Goal: Task Accomplishment & Management: Contribute content

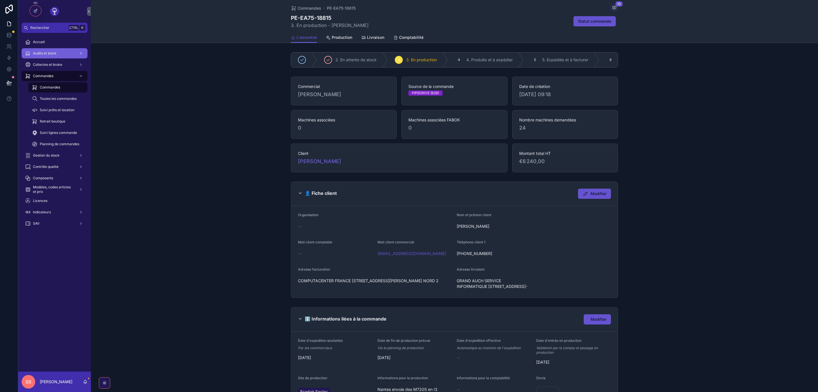
click at [42, 52] on span "Audits et stock" at bounding box center [45, 53] width 24 height 5
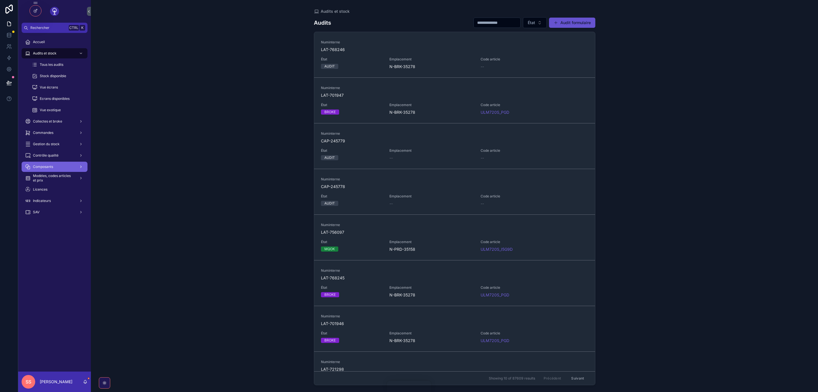
click at [49, 167] on span "Composants" at bounding box center [43, 167] width 20 height 5
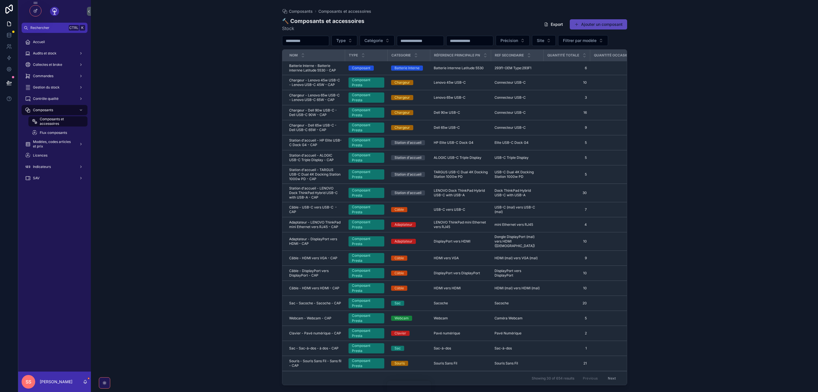
click at [583, 24] on button "Ajouter un composant" at bounding box center [597, 24] width 57 height 10
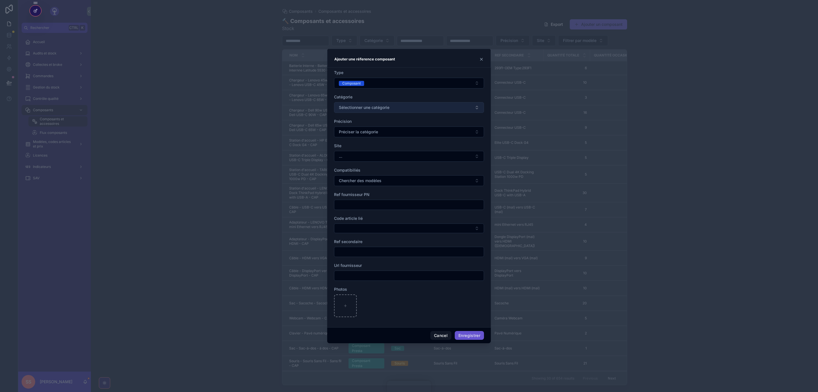
click at [476, 106] on button "Sélectionner une catégorie" at bounding box center [409, 107] width 150 height 11
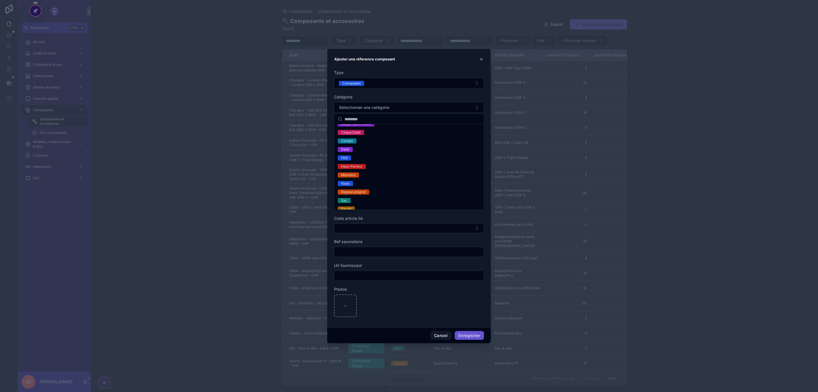
scroll to position [133, 0]
click at [365, 140] on div "Mémoire" at bounding box center [408, 142] width 147 height 9
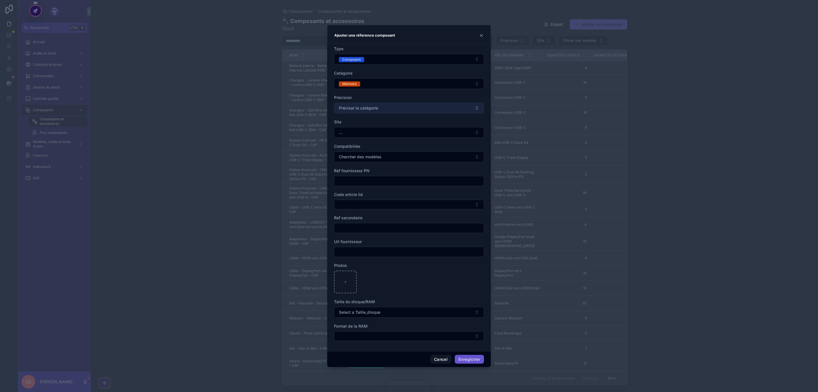
click at [459, 106] on button "Préciser la catégorie" at bounding box center [409, 108] width 150 height 11
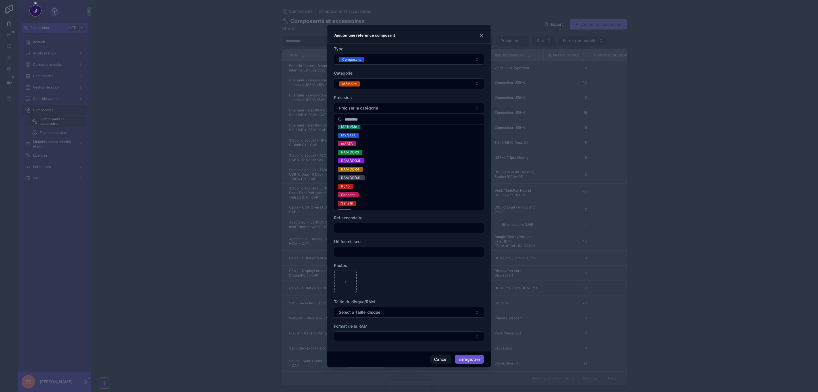
scroll to position [326, 0]
click at [359, 161] on div "RAM DDR4" at bounding box center [350, 162] width 18 height 5
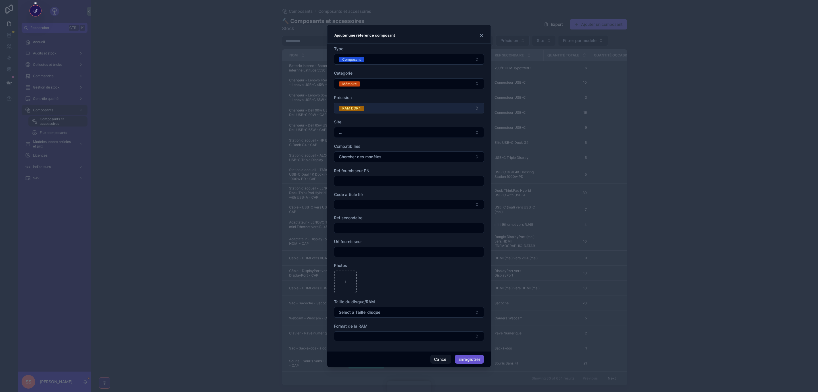
click at [476, 106] on button "RAM DDR4" at bounding box center [409, 108] width 150 height 11
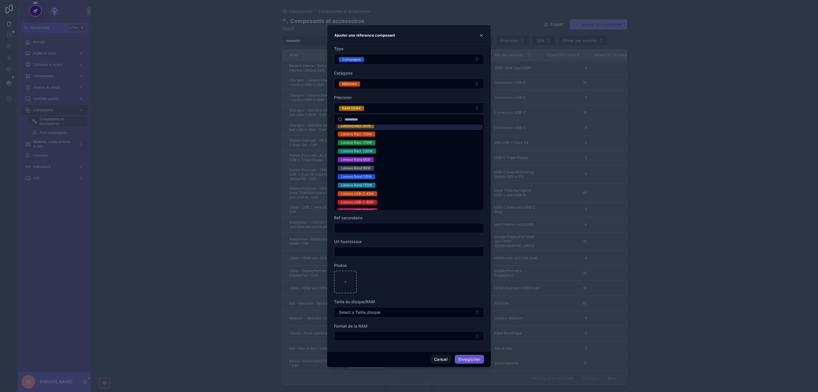
scroll to position [234, 0]
click at [446, 98] on div "Précision" at bounding box center [409, 98] width 150 height 6
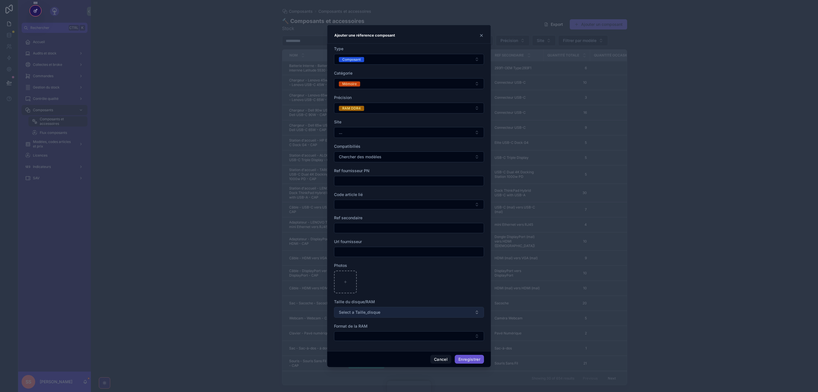
click at [477, 312] on button "Select a Taille_disque" at bounding box center [409, 312] width 150 height 11
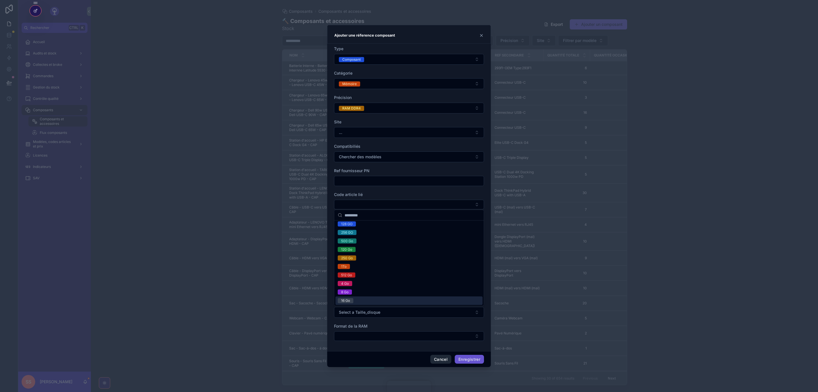
scroll to position [2, 0]
click at [441, 360] on button "Cancel" at bounding box center [440, 359] width 21 height 9
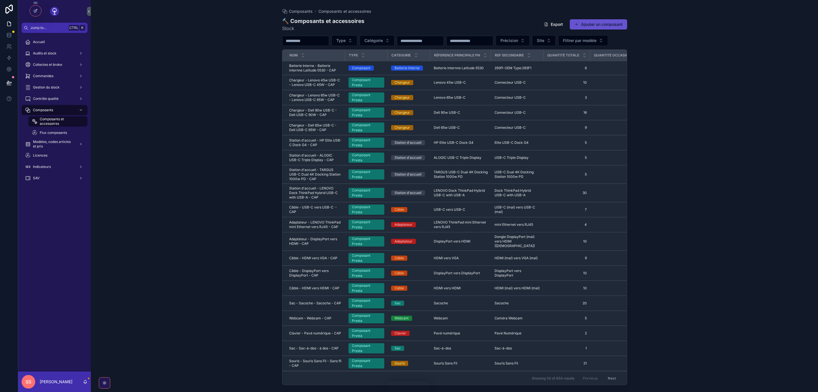
click at [590, 23] on button "Ajouter un composant" at bounding box center [597, 24] width 57 height 10
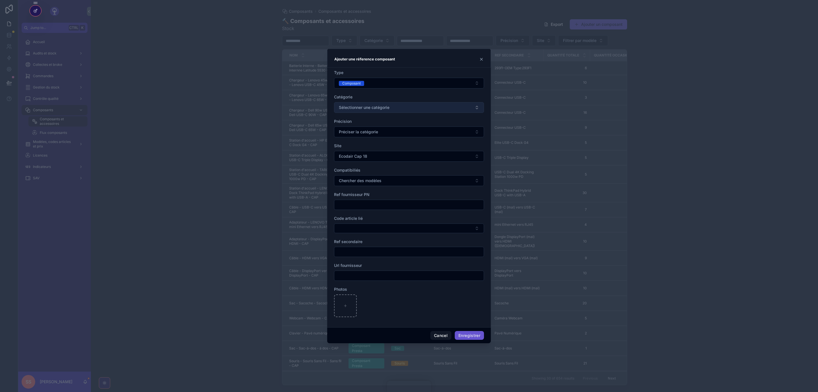
click at [431, 106] on button "Sélectionner une catégorie" at bounding box center [409, 107] width 150 height 11
type input "*"
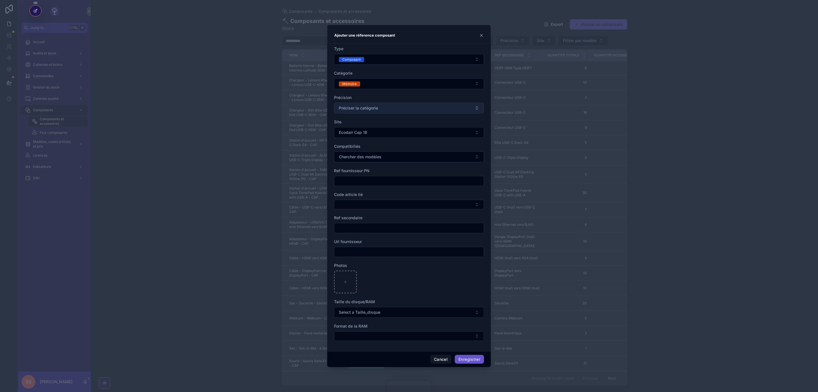
click at [458, 110] on button "Préciser la catégorie" at bounding box center [409, 108] width 150 height 11
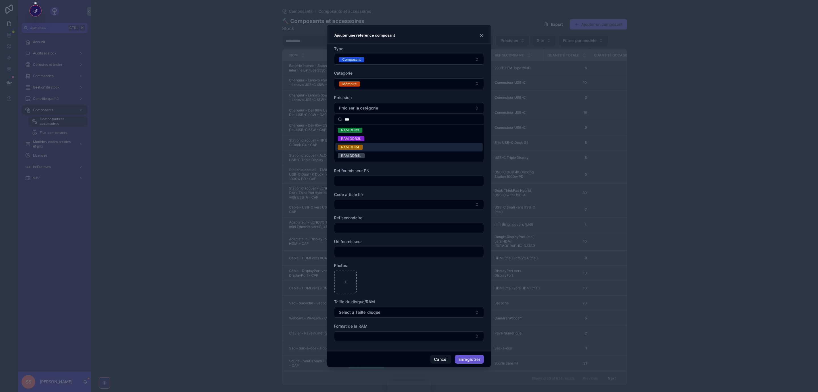
type input "***"
click at [346, 145] on div "RAM DDR4" at bounding box center [350, 147] width 18 height 5
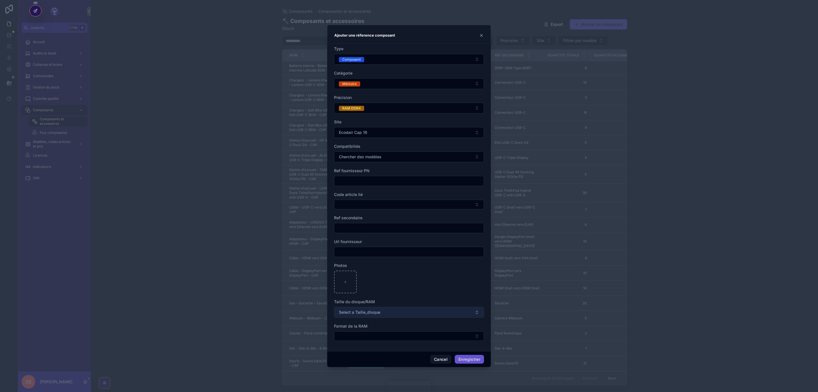
click at [367, 315] on span "Select a Taille_disque" at bounding box center [359, 313] width 41 height 6
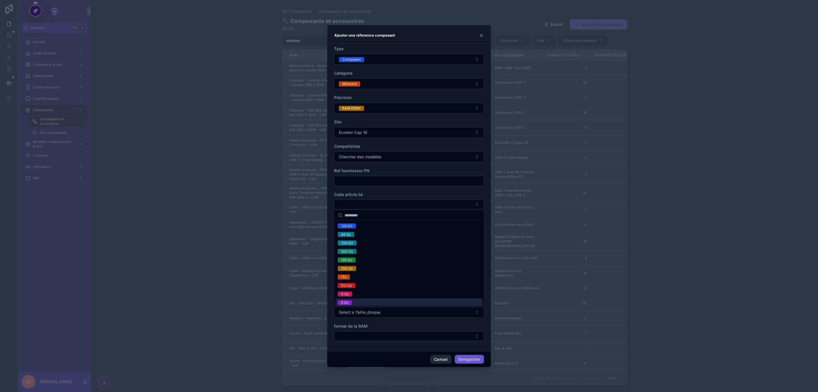
click at [442, 362] on button "Cancel" at bounding box center [440, 359] width 21 height 9
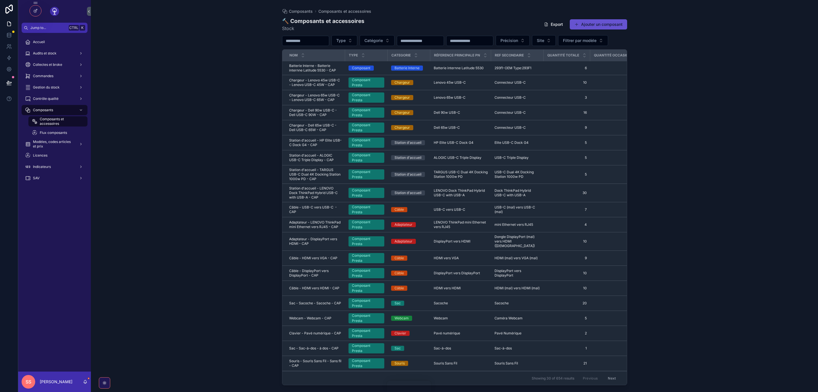
click at [440, 351] on span "Sac-à-dos" at bounding box center [441, 348] width 17 height 5
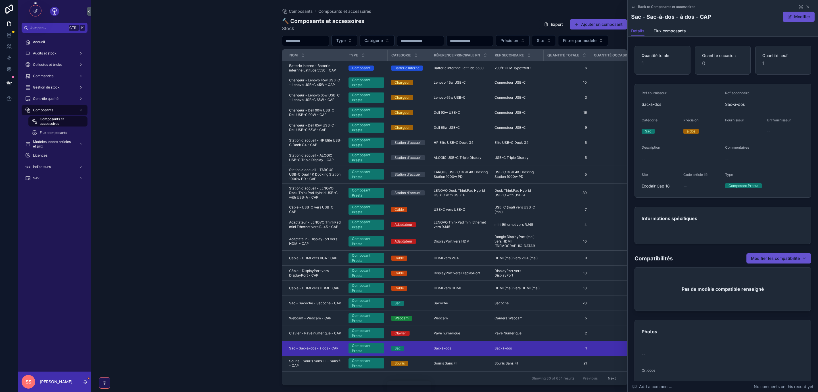
click at [634, 6] on icon "scrollable content" at bounding box center [633, 7] width 3 height 2
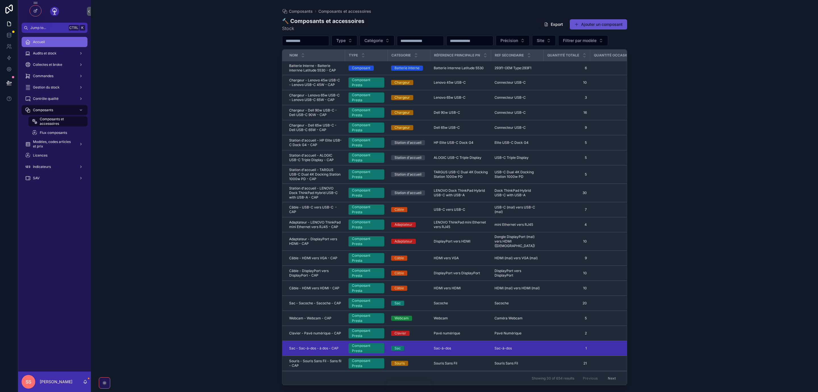
click at [49, 42] on div "Accueil" at bounding box center [54, 41] width 59 height 9
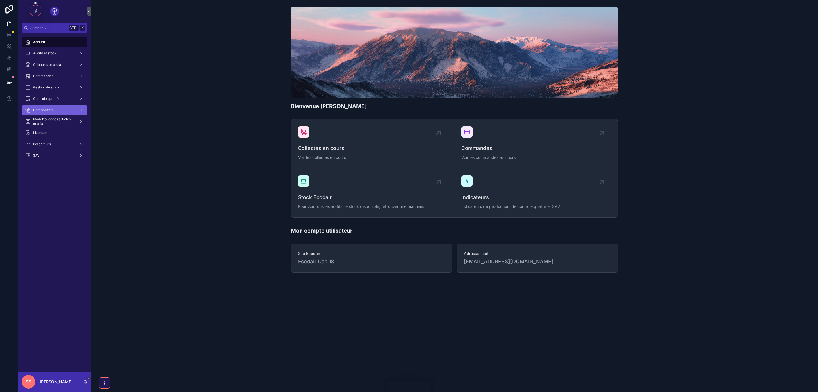
click at [47, 110] on span "Composants" at bounding box center [43, 110] width 20 height 5
